Goal: Book appointment/travel/reservation

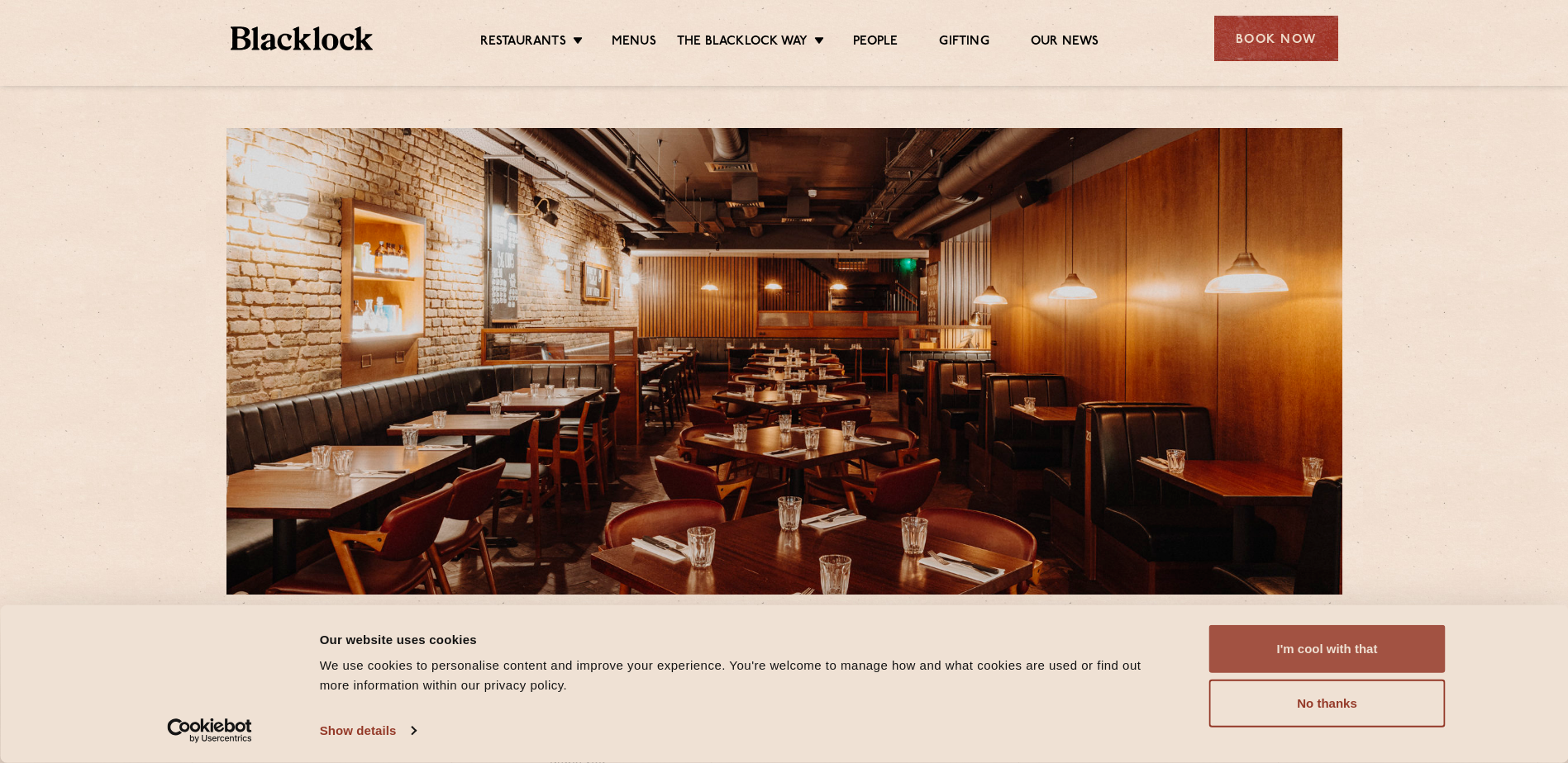
click at [1378, 648] on button "I'm cool with that" at bounding box center [1328, 649] width 237 height 48
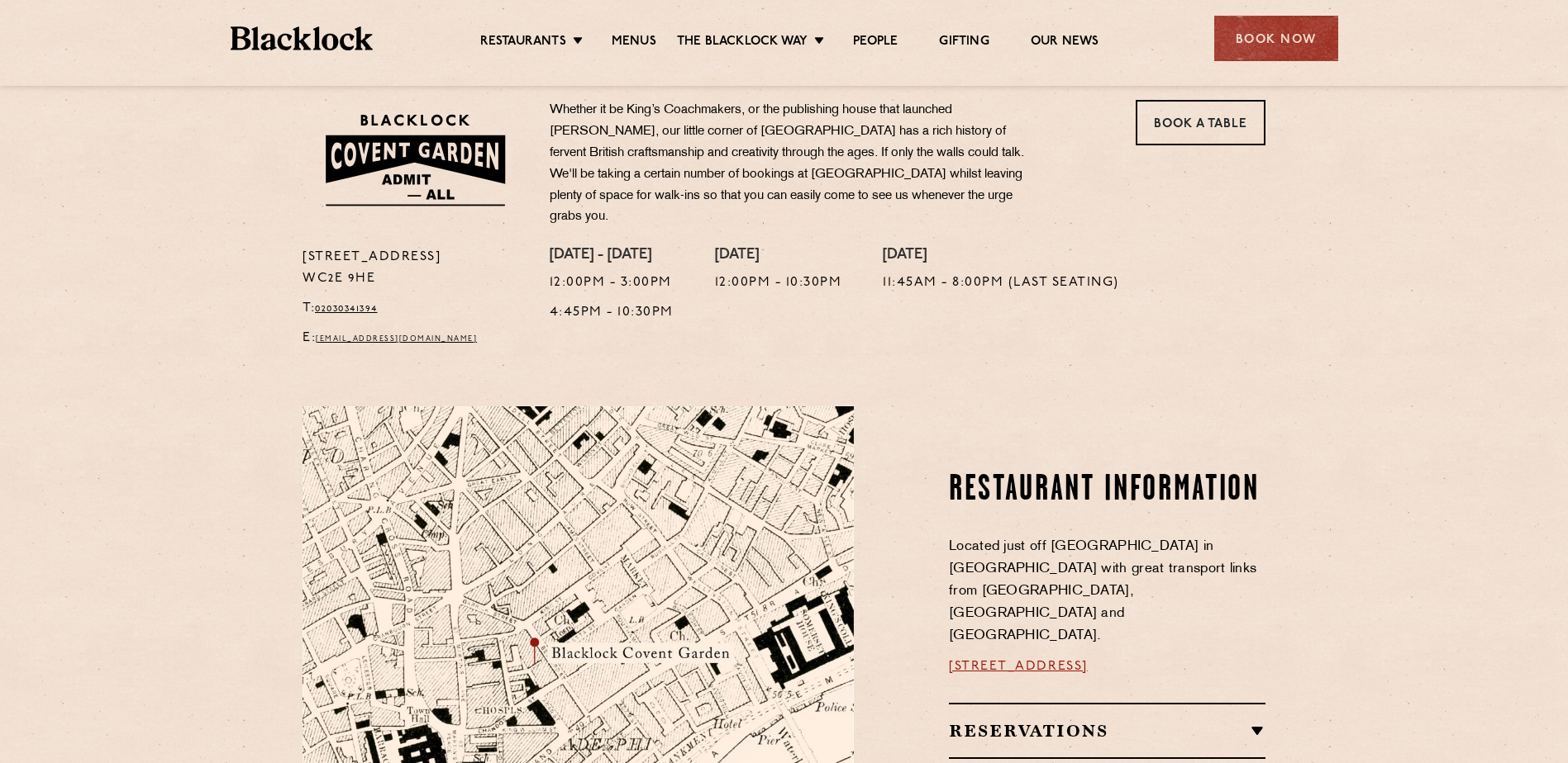
scroll to position [809, 0]
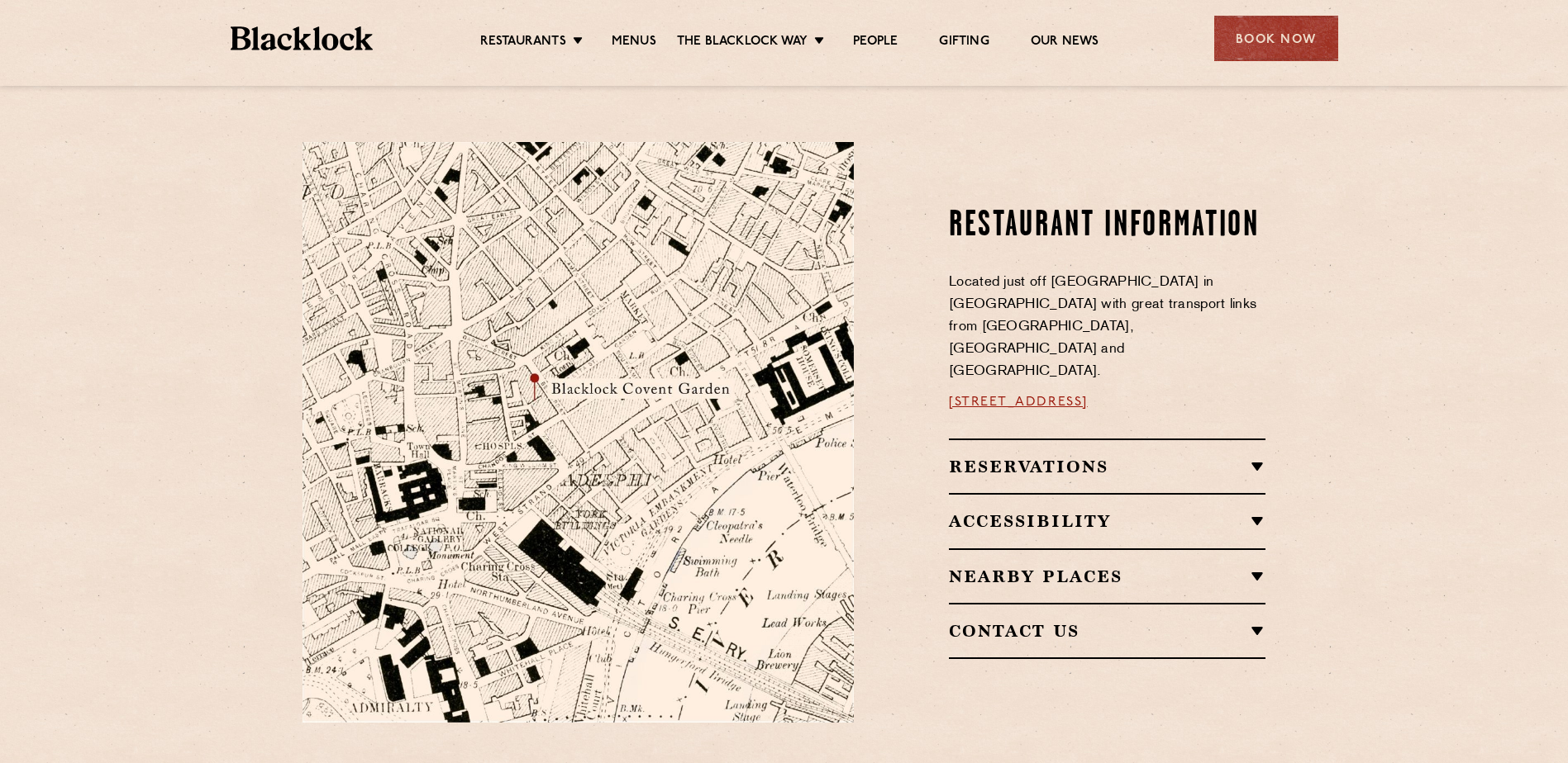
drag, startPoint x: 1219, startPoint y: 370, endPoint x: 940, endPoint y: 362, distance: 279.1
click at [940, 362] on div "Restaurant information Located just off [GEOGRAPHIC_DATA] in [GEOGRAPHIC_DATA] …" at bounding box center [1072, 432] width 411 height 580
copy link "[STREET_ADDRESS]"
click at [1270, 38] on div "Book Now" at bounding box center [1276, 38] width 124 height 45
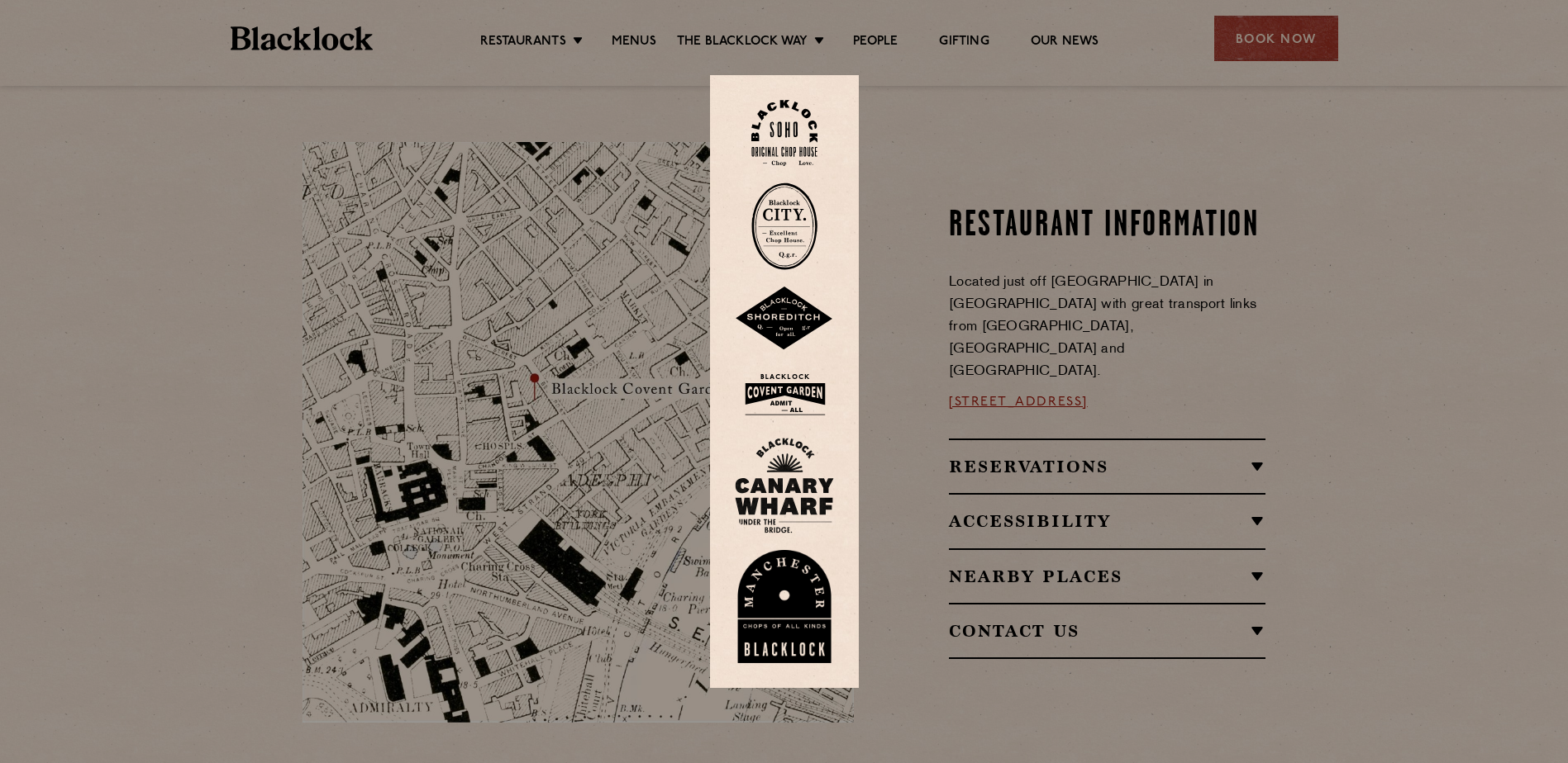
click at [805, 393] on img at bounding box center [785, 394] width 100 height 53
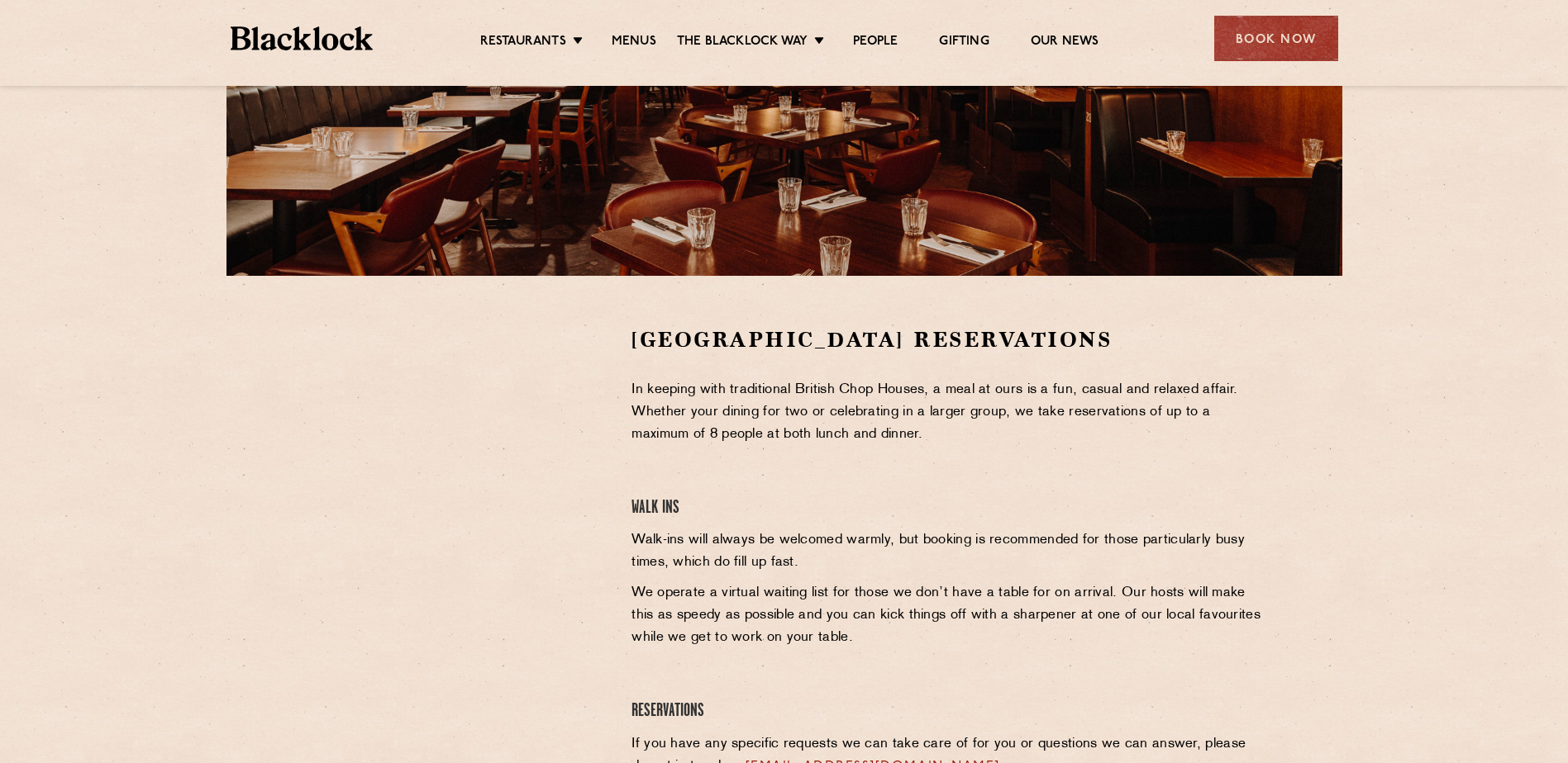
scroll to position [450, 0]
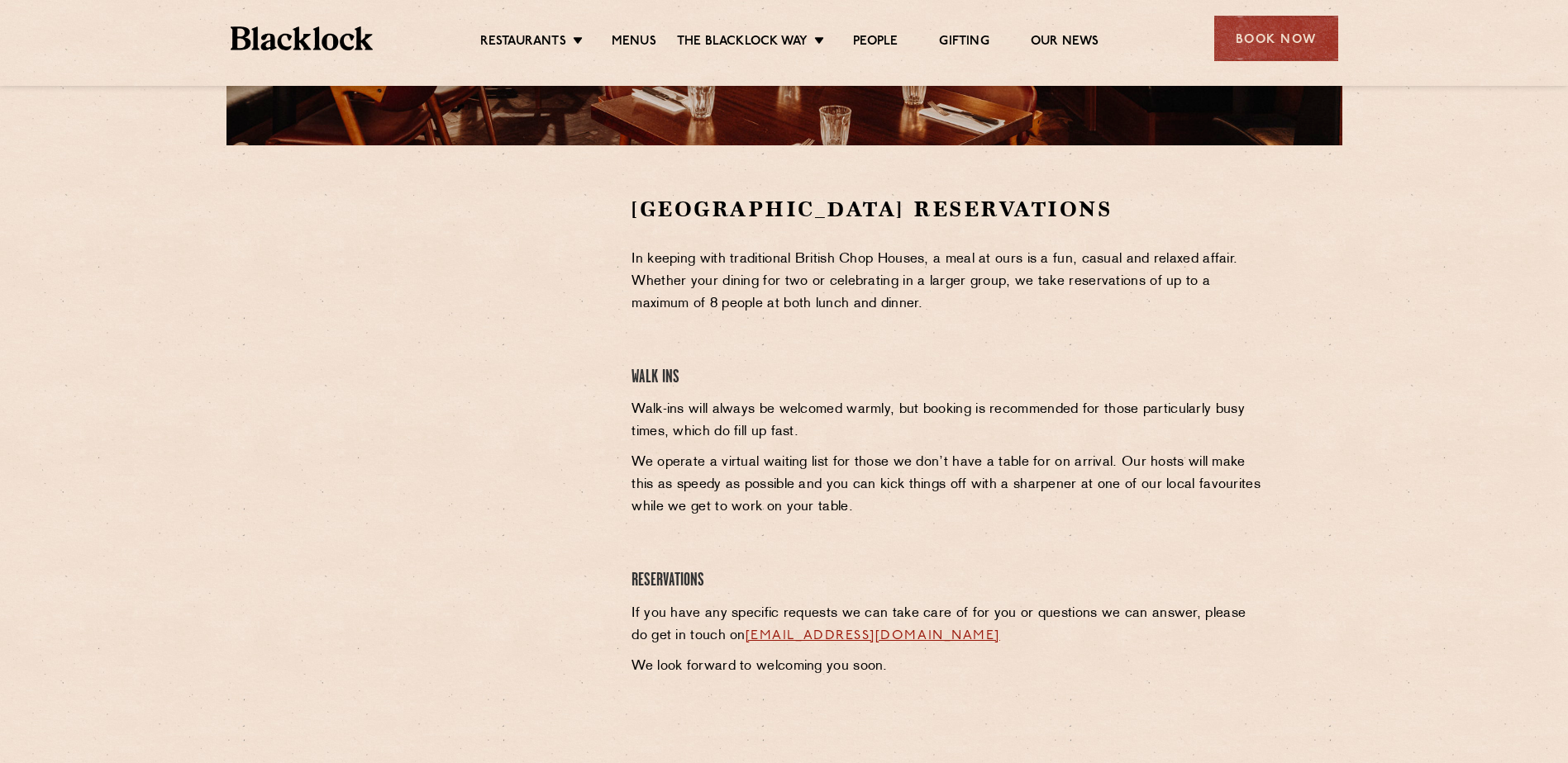
click at [617, 385] on div at bounding box center [454, 441] width 329 height 492
